Goal: Find contact information: Find contact information

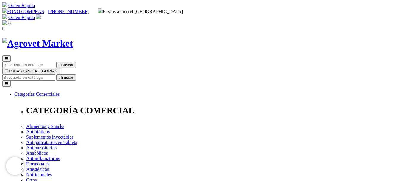
click at [86, 9] on link "[PHONE_NUMBER]" at bounding box center [69, 11] width 42 height 5
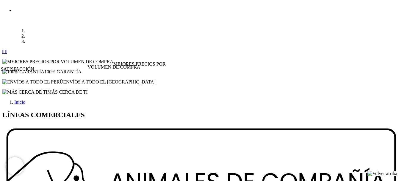
scroll to position [692, 0]
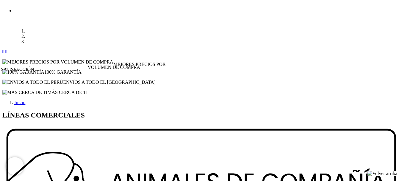
drag, startPoint x: 143, startPoint y: 81, endPoint x: 112, endPoint y: 81, distance: 31.3
copy link "[PHONE_NUMBER]"
